Goal: Find specific page/section: Find specific page/section

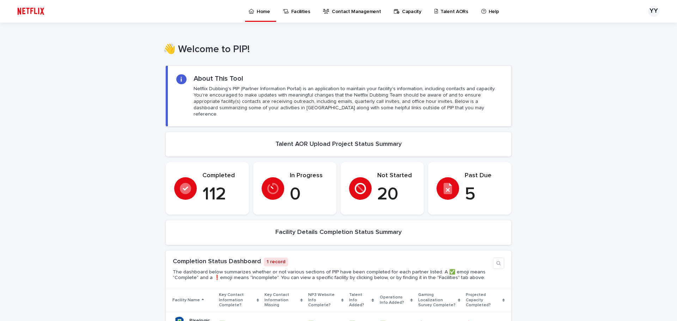
click at [445, 7] on p "Talent AORs" at bounding box center [454, 7] width 28 height 15
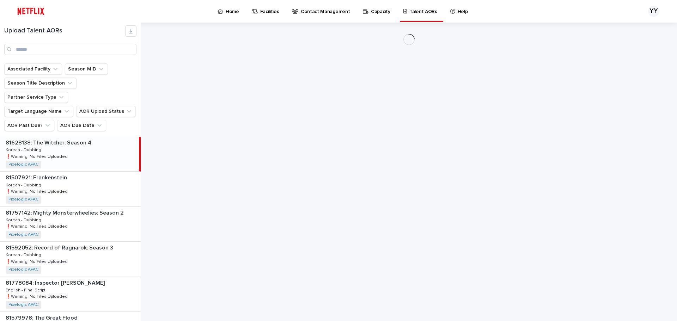
click at [75, 40] on div "Upload Talent AORs" at bounding box center [70, 40] width 141 height 30
click at [76, 48] on input "Search" at bounding box center [70, 49] width 132 height 11
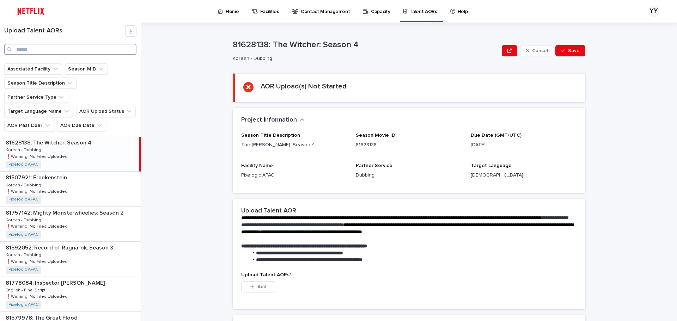
type input "*"
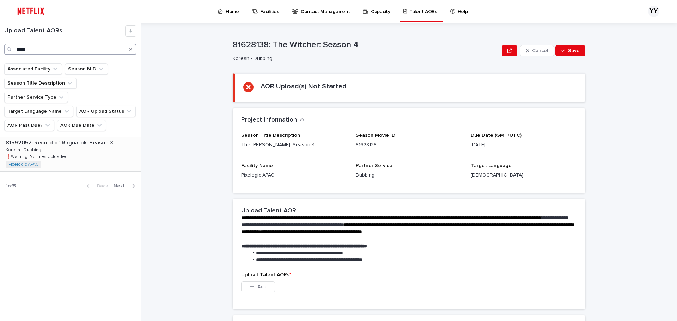
type input "*****"
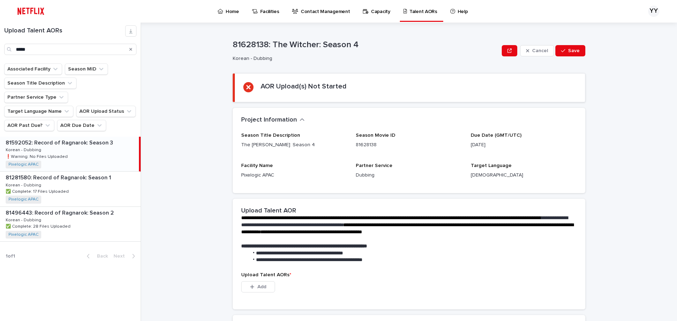
click at [99, 147] on div "81592052: Record of Ragnarok: Season 3 81592052: Record of Ragnarok: Season 3 K…" at bounding box center [69, 154] width 139 height 35
